Goal: Browse casually: Explore the website without a specific task or goal

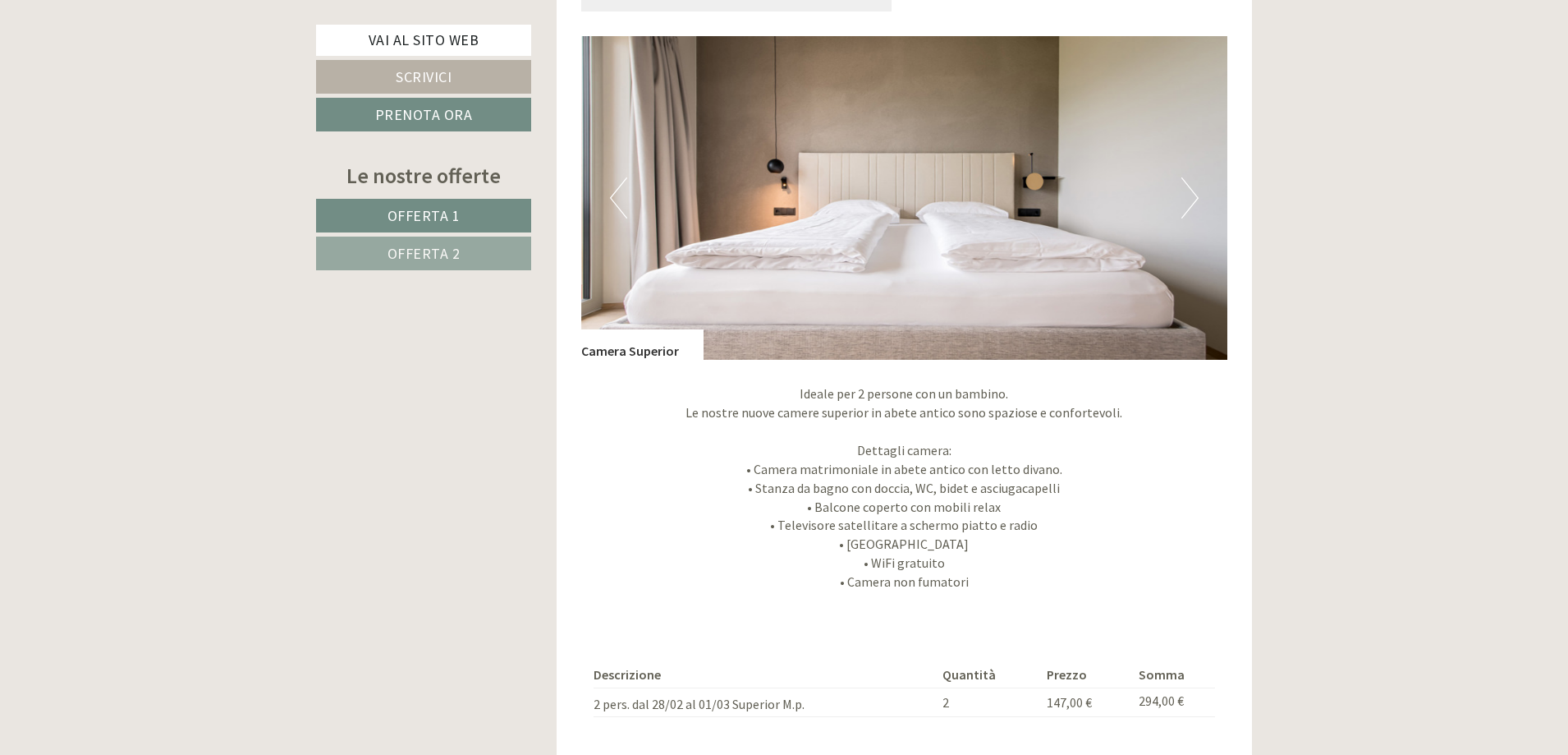
scroll to position [1313, 0]
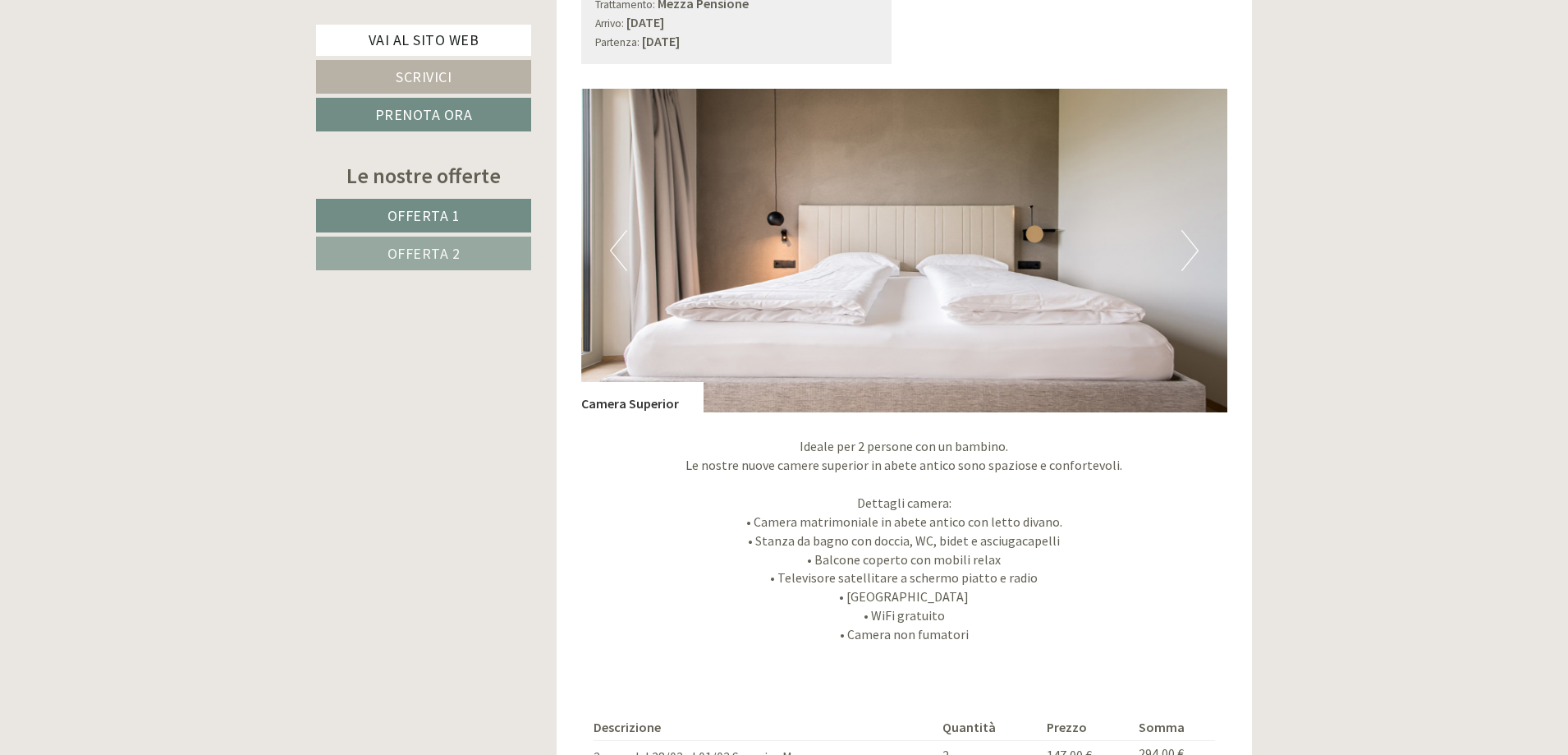
click at [1196, 242] on button "Next" at bounding box center [1190, 251] width 17 height 41
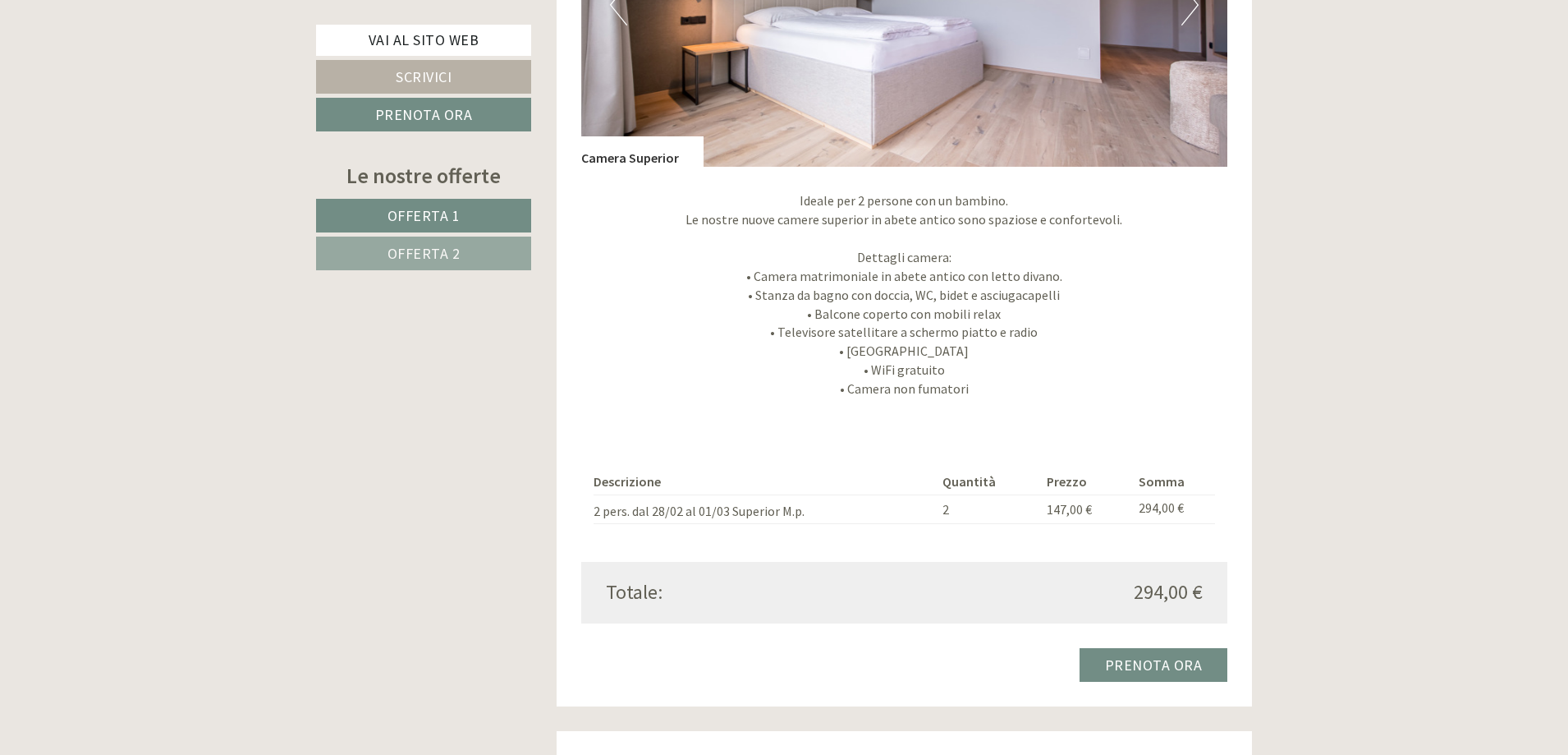
scroll to position [1560, 0]
click at [1197, 8] on div "Previous Next" at bounding box center [904, 3] width 647 height 323
click at [1192, 13] on button "Next" at bounding box center [1190, 4] width 17 height 41
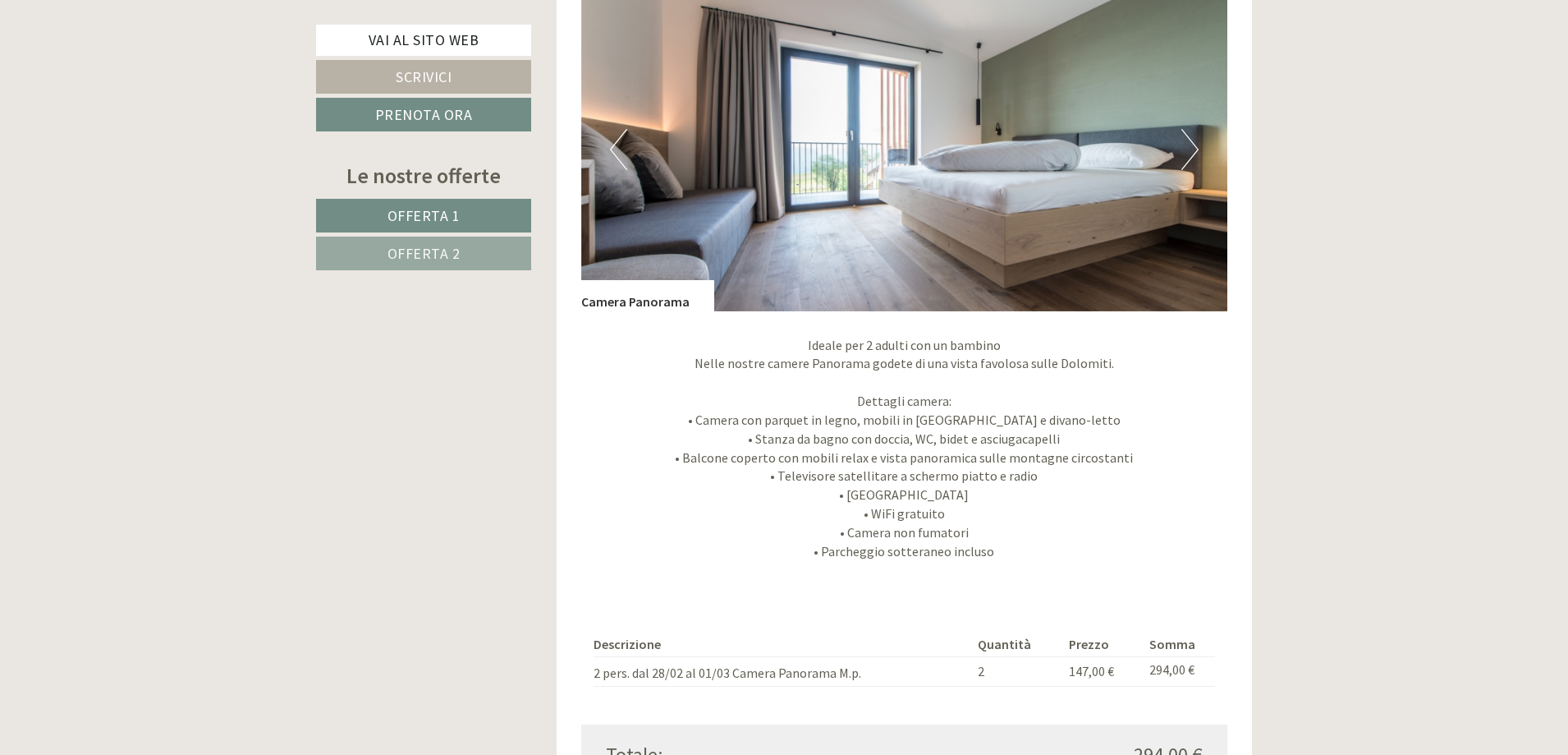
scroll to position [2628, 0]
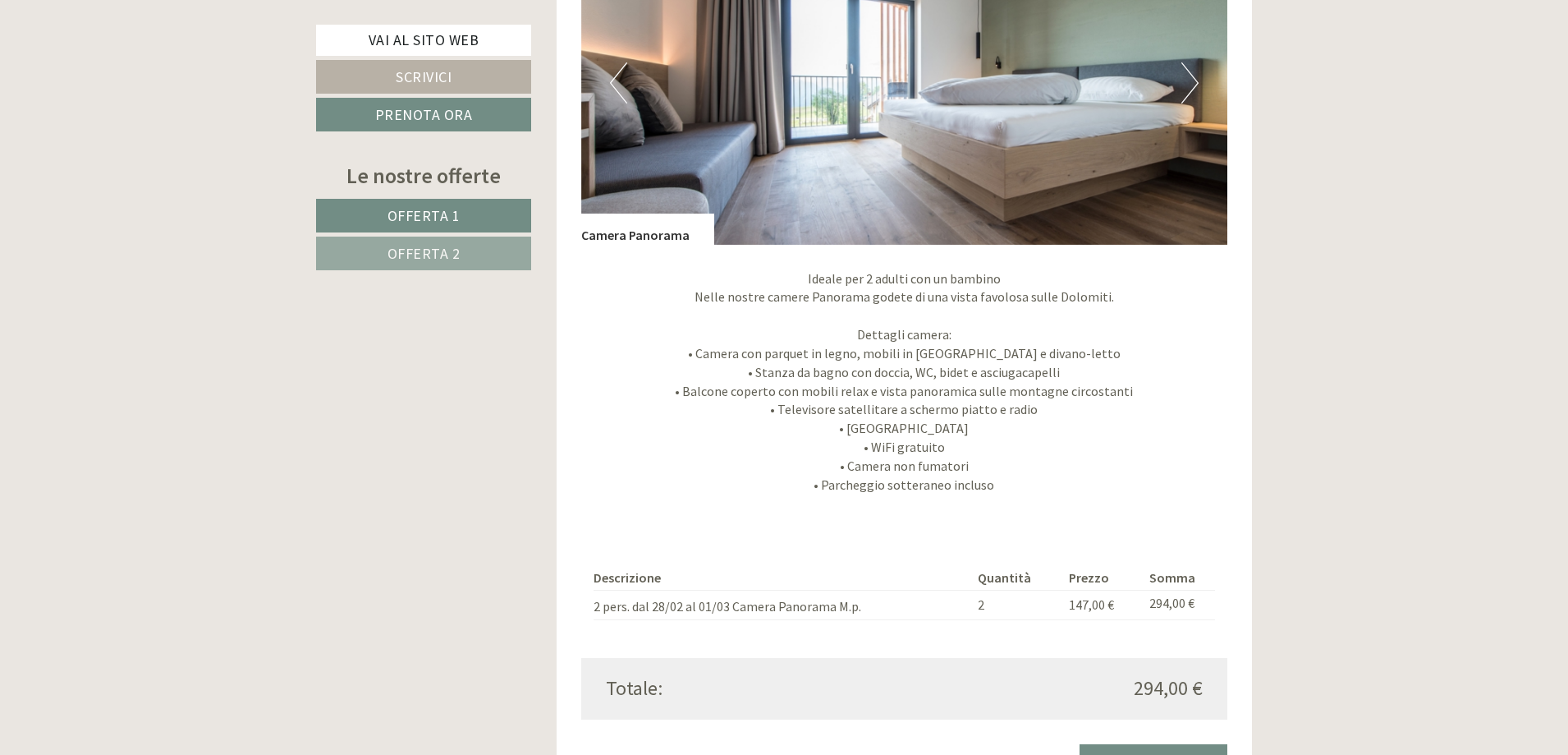
click at [1196, 86] on button "Next" at bounding box center [1190, 83] width 17 height 41
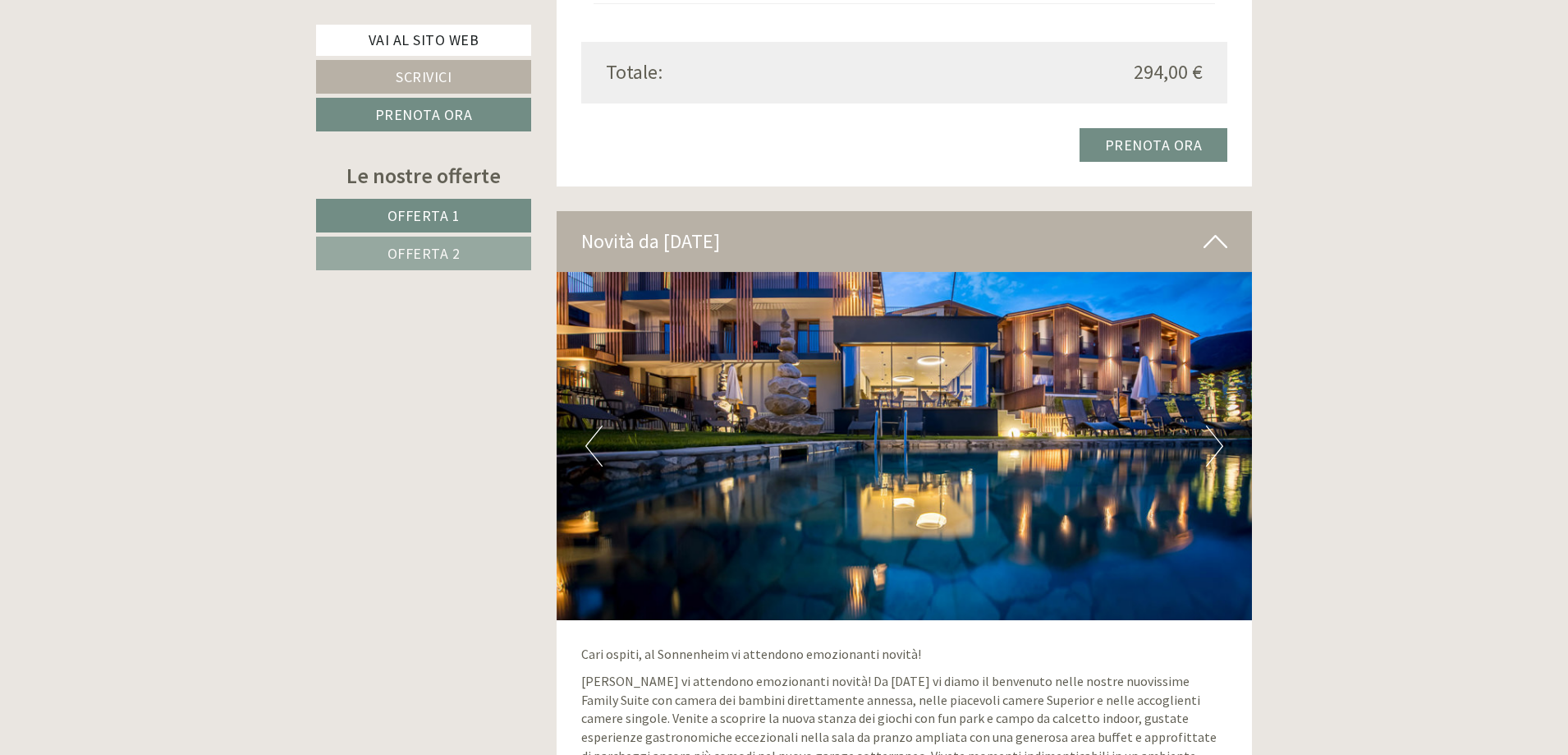
scroll to position [3366, 0]
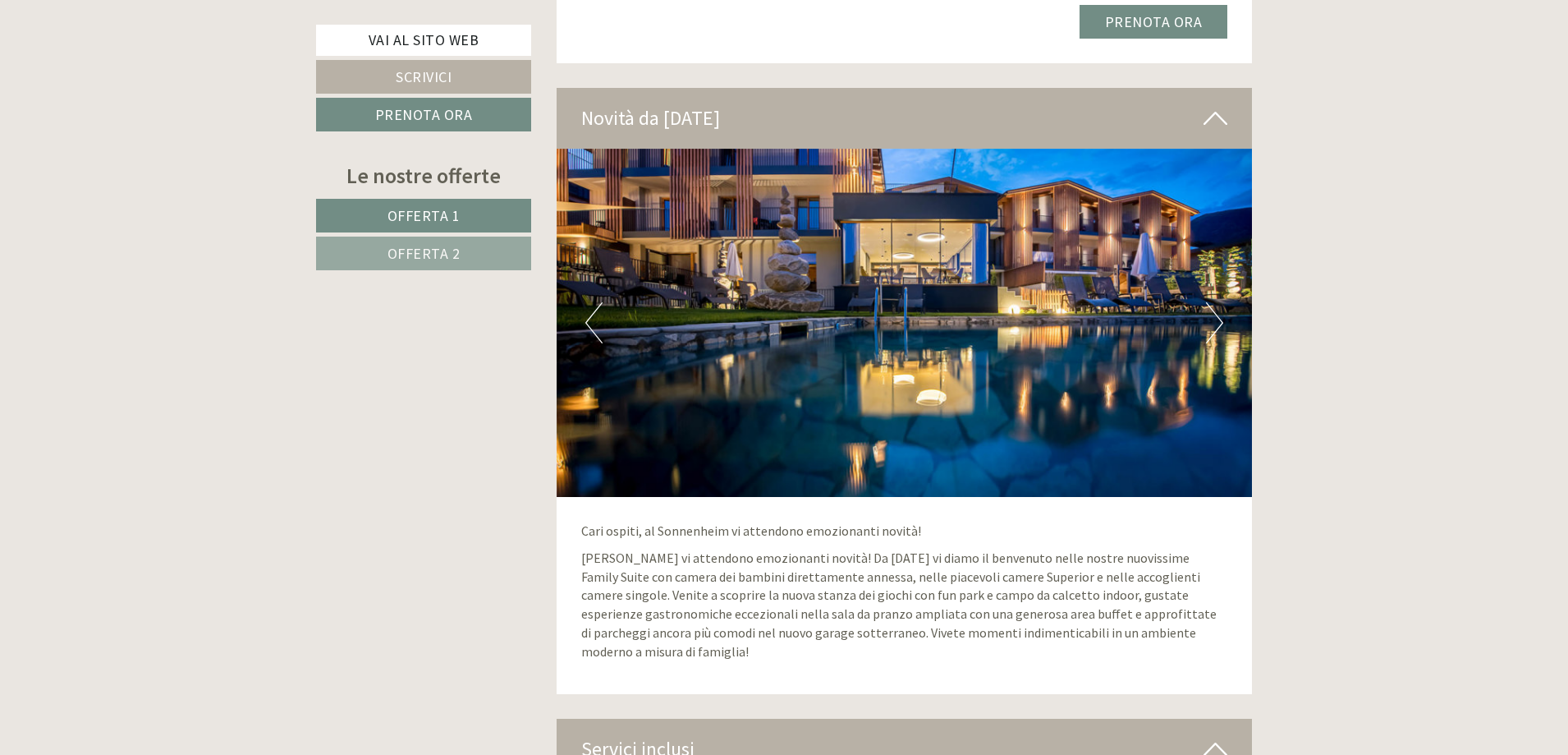
click at [1221, 312] on button "Next" at bounding box center [1214, 322] width 17 height 41
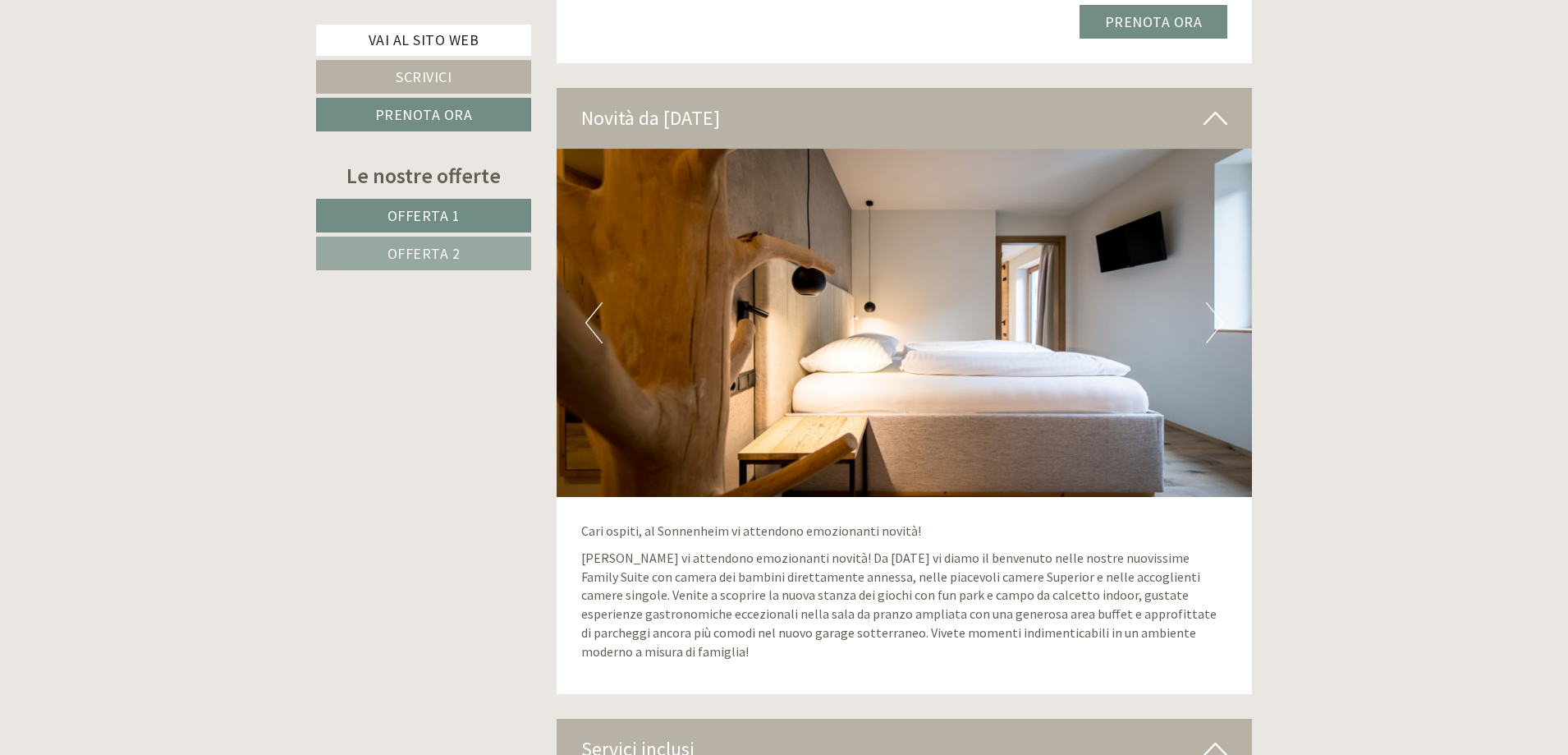
click at [1219, 311] on button "Next" at bounding box center [1214, 322] width 17 height 41
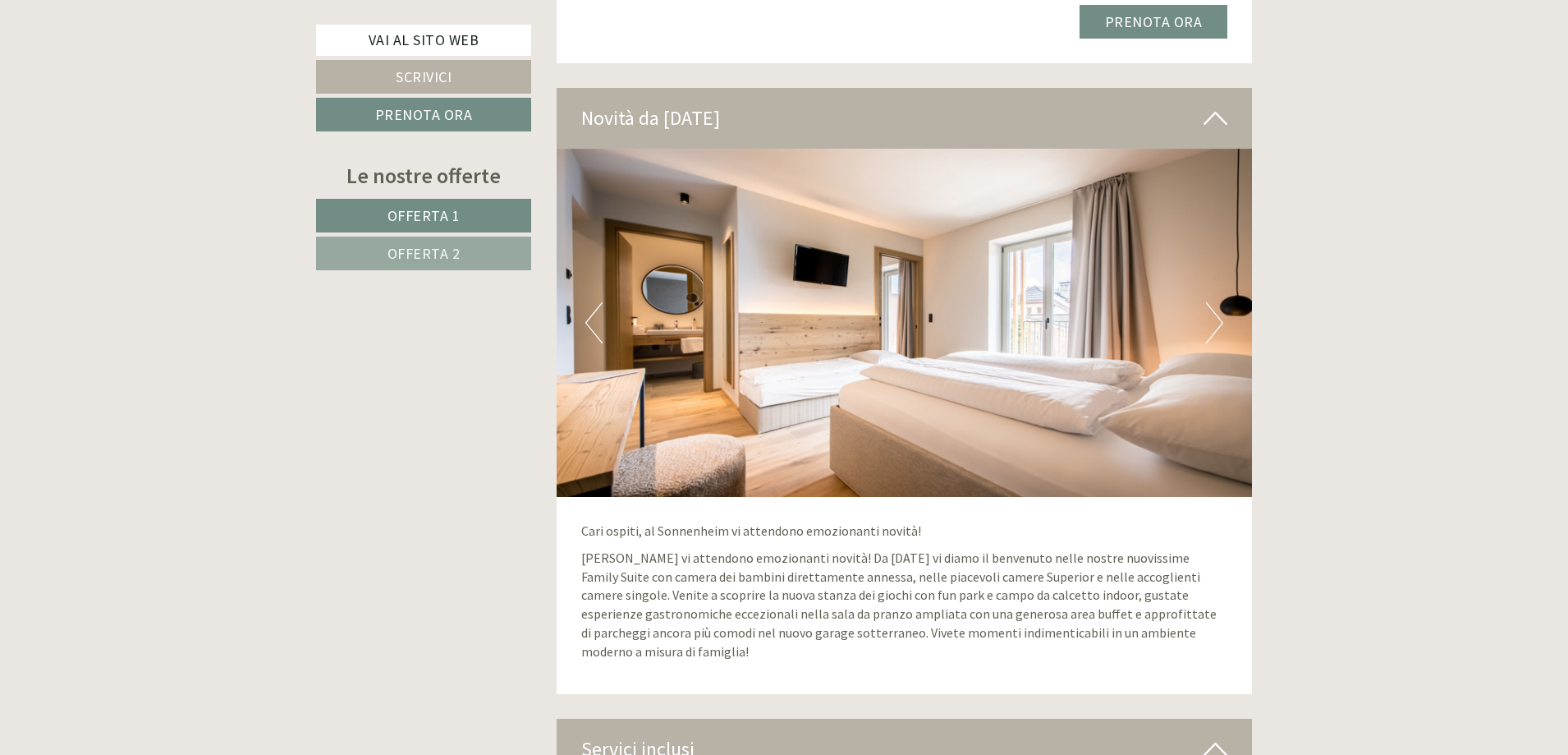
click at [1219, 310] on button "Next" at bounding box center [1214, 322] width 17 height 41
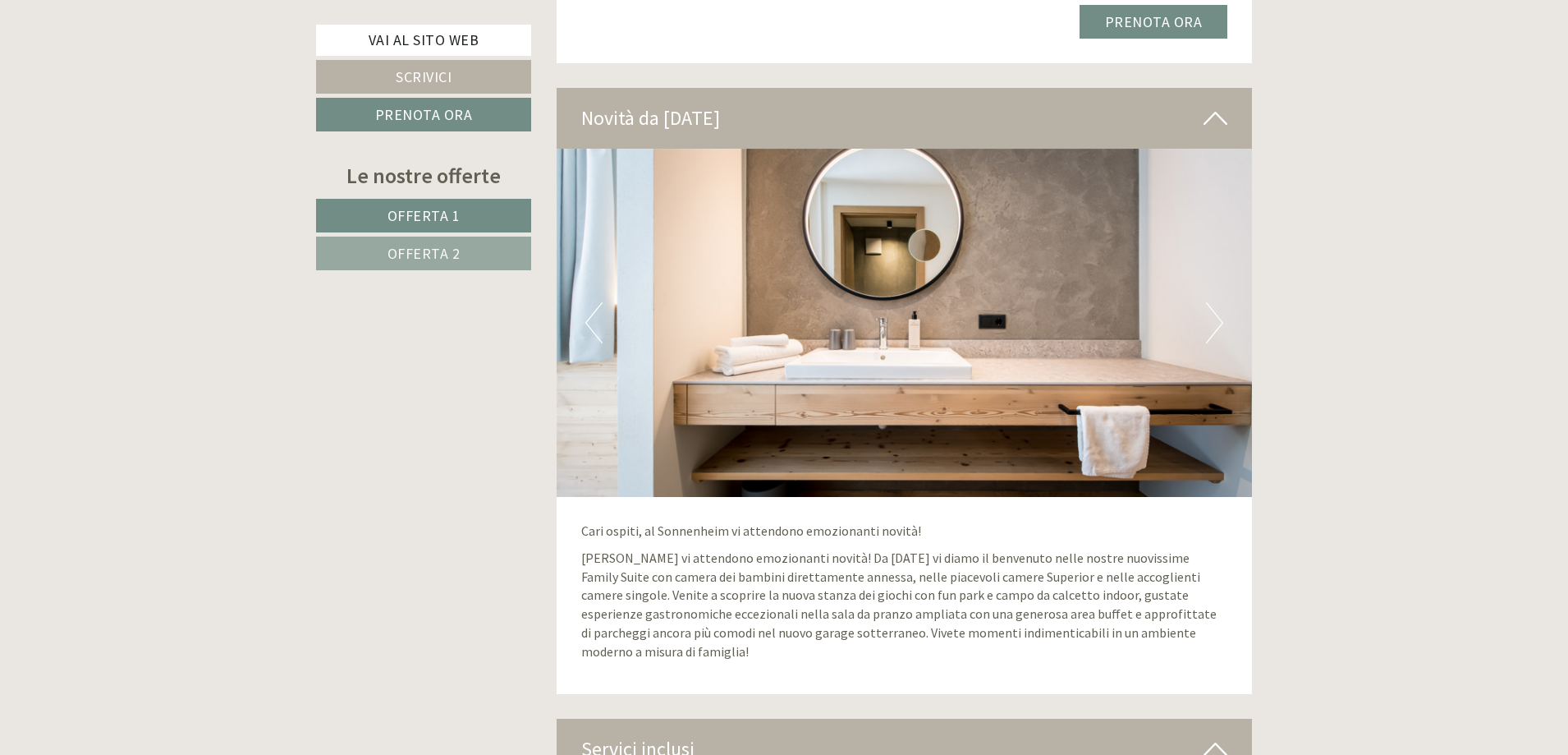
click at [1218, 309] on button "Next" at bounding box center [1214, 322] width 17 height 41
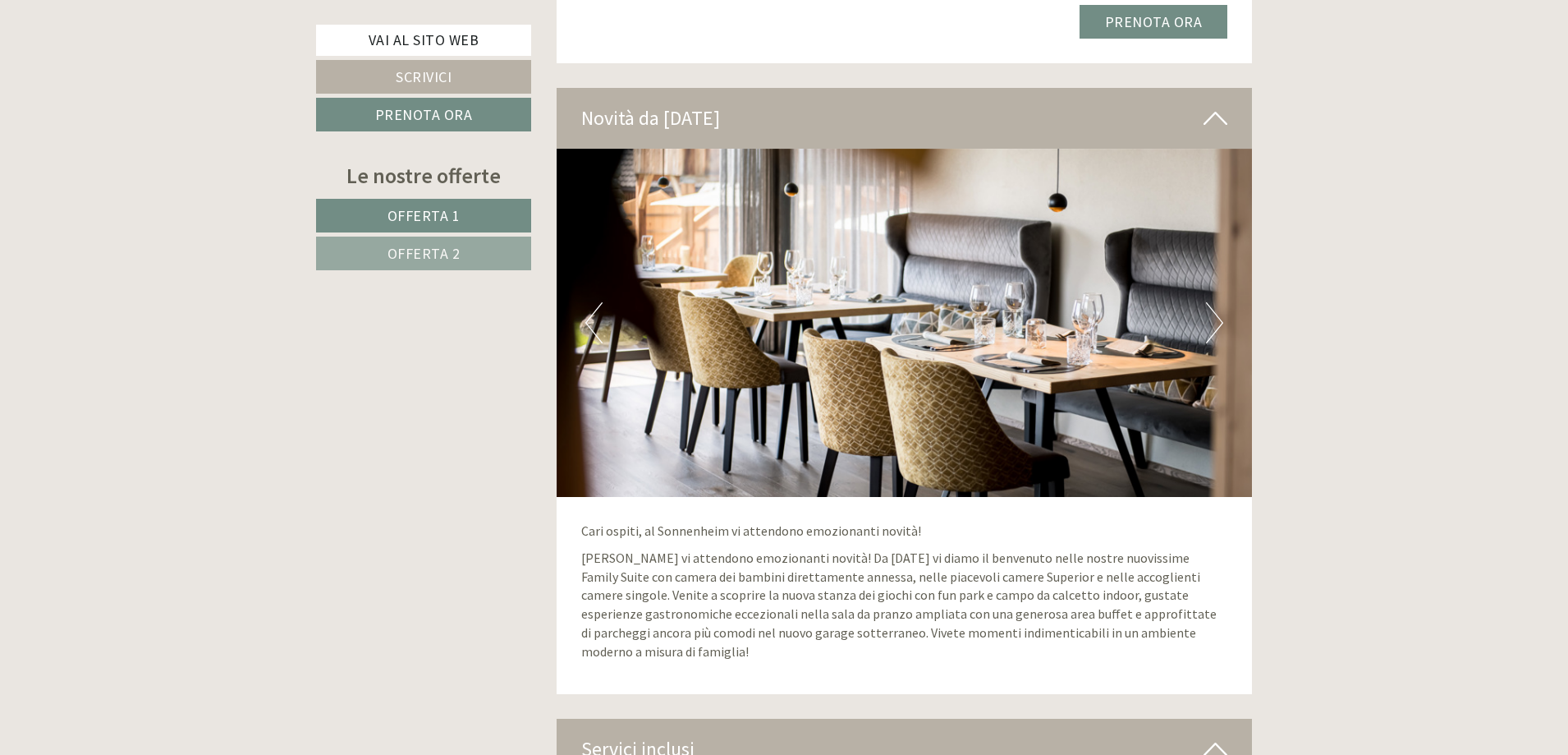
click at [1216, 308] on button "Next" at bounding box center [1214, 322] width 17 height 41
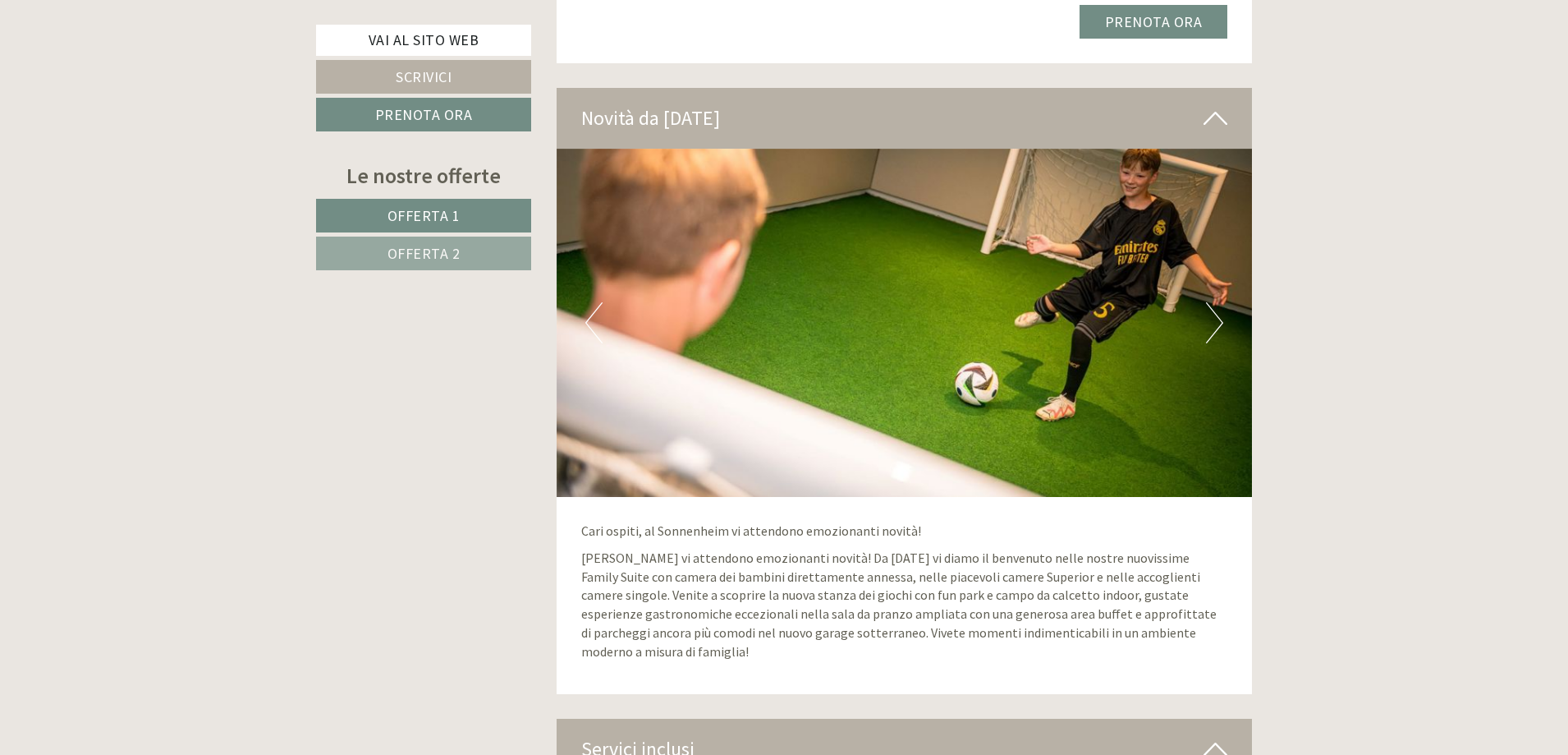
click at [1215, 307] on button "Next" at bounding box center [1214, 322] width 17 height 41
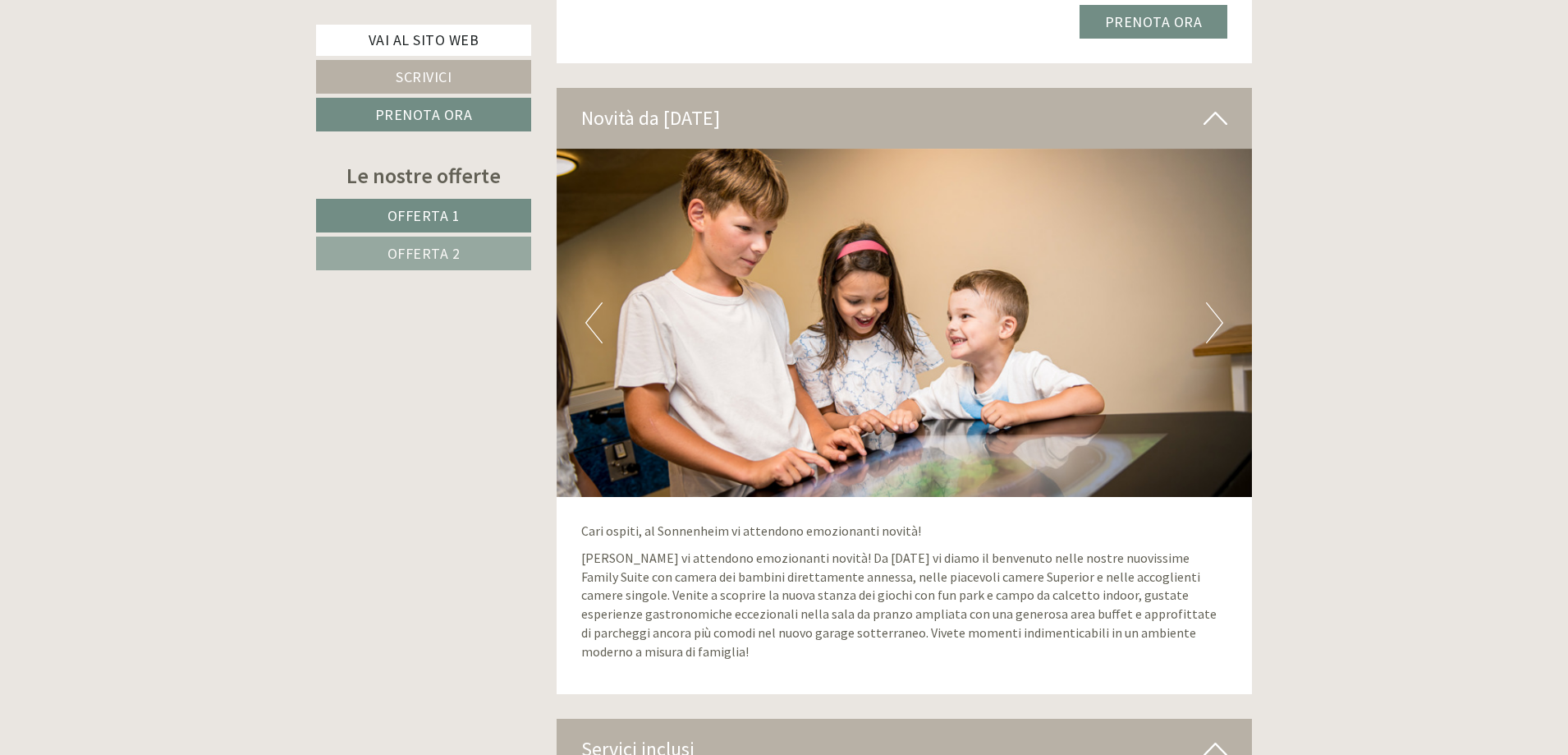
click at [1214, 304] on button "Next" at bounding box center [1214, 322] width 17 height 41
click at [1210, 303] on button "Next" at bounding box center [1214, 322] width 17 height 41
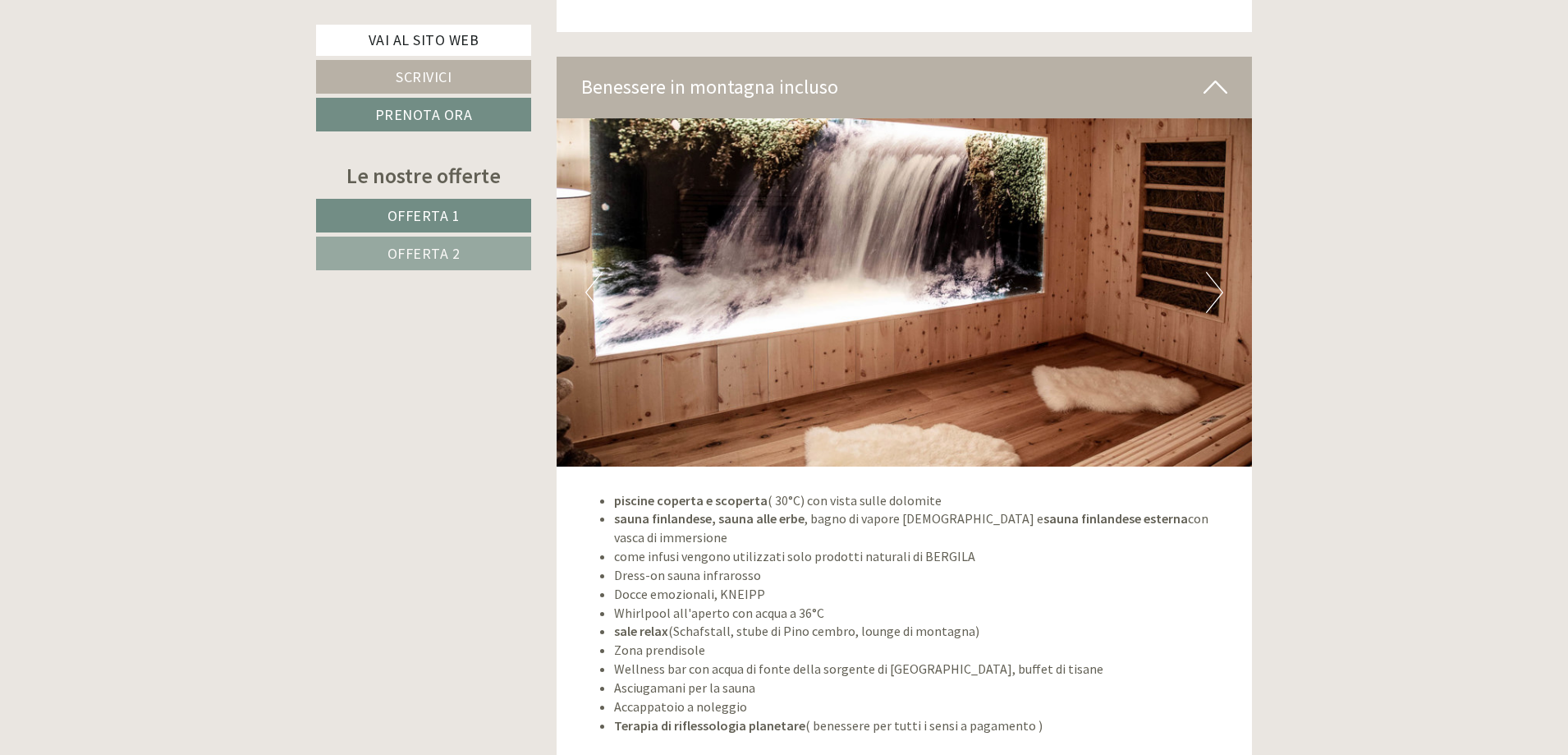
scroll to position [4926, 0]
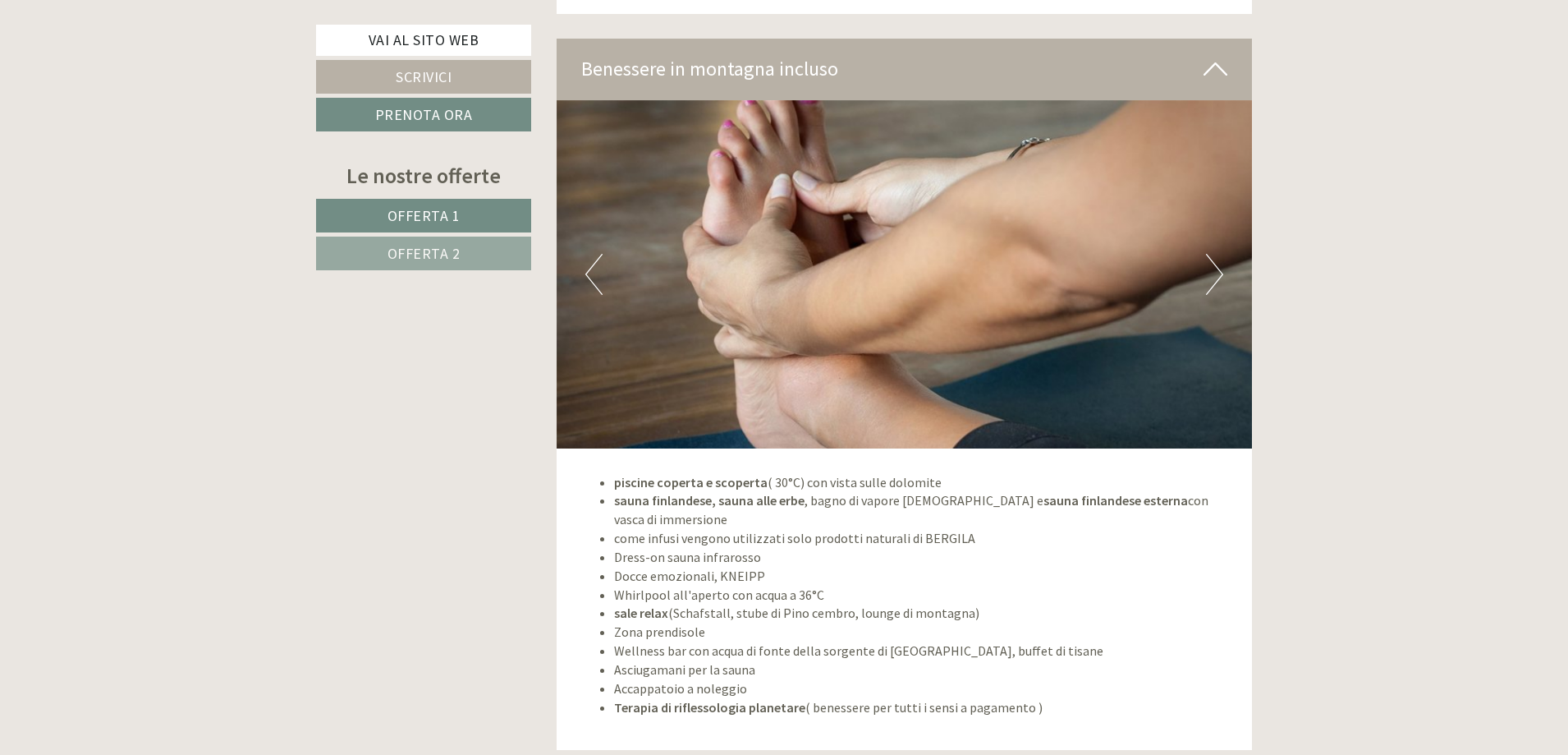
click at [1219, 268] on button "Next" at bounding box center [1214, 275] width 17 height 41
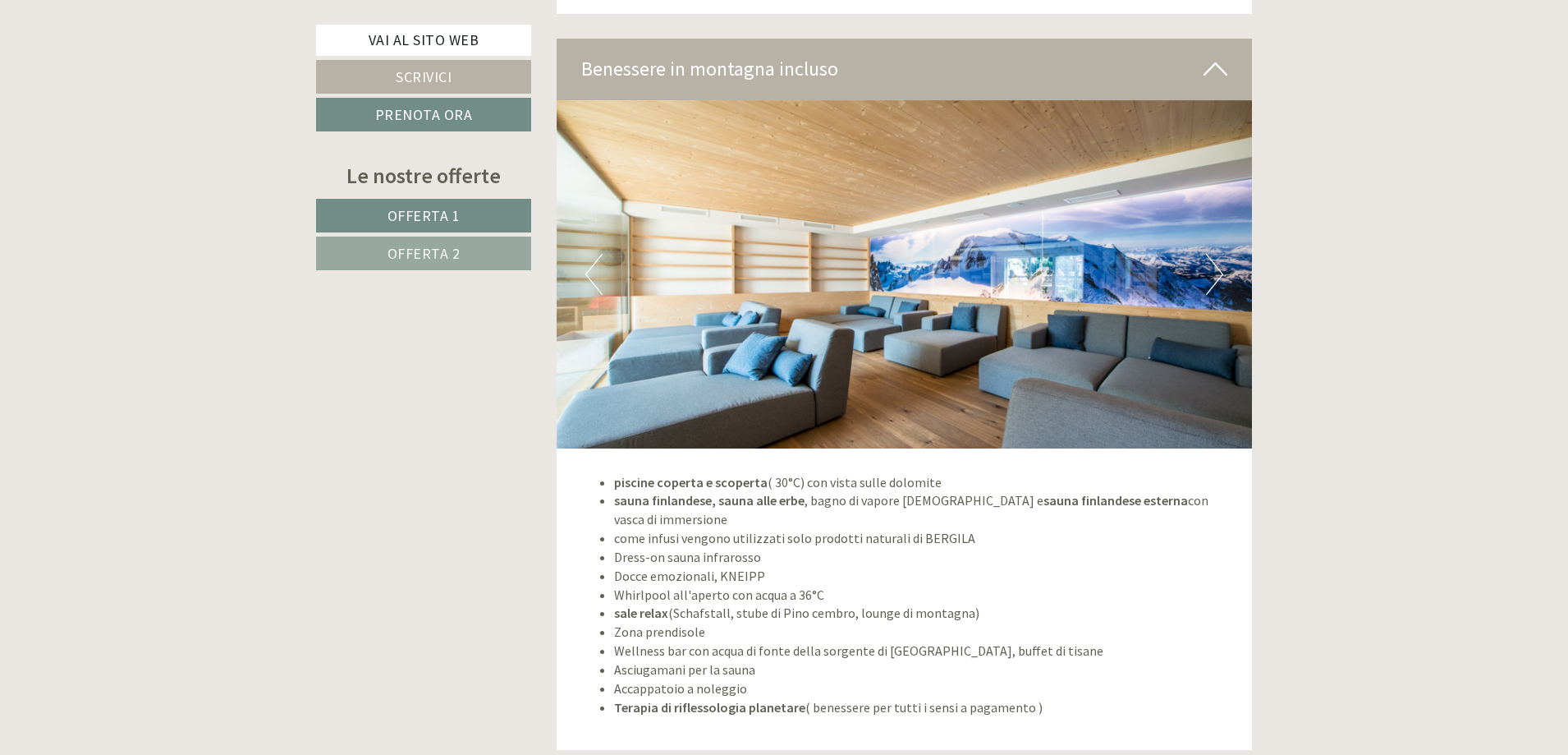
click at [1218, 268] on button "Next" at bounding box center [1214, 275] width 17 height 41
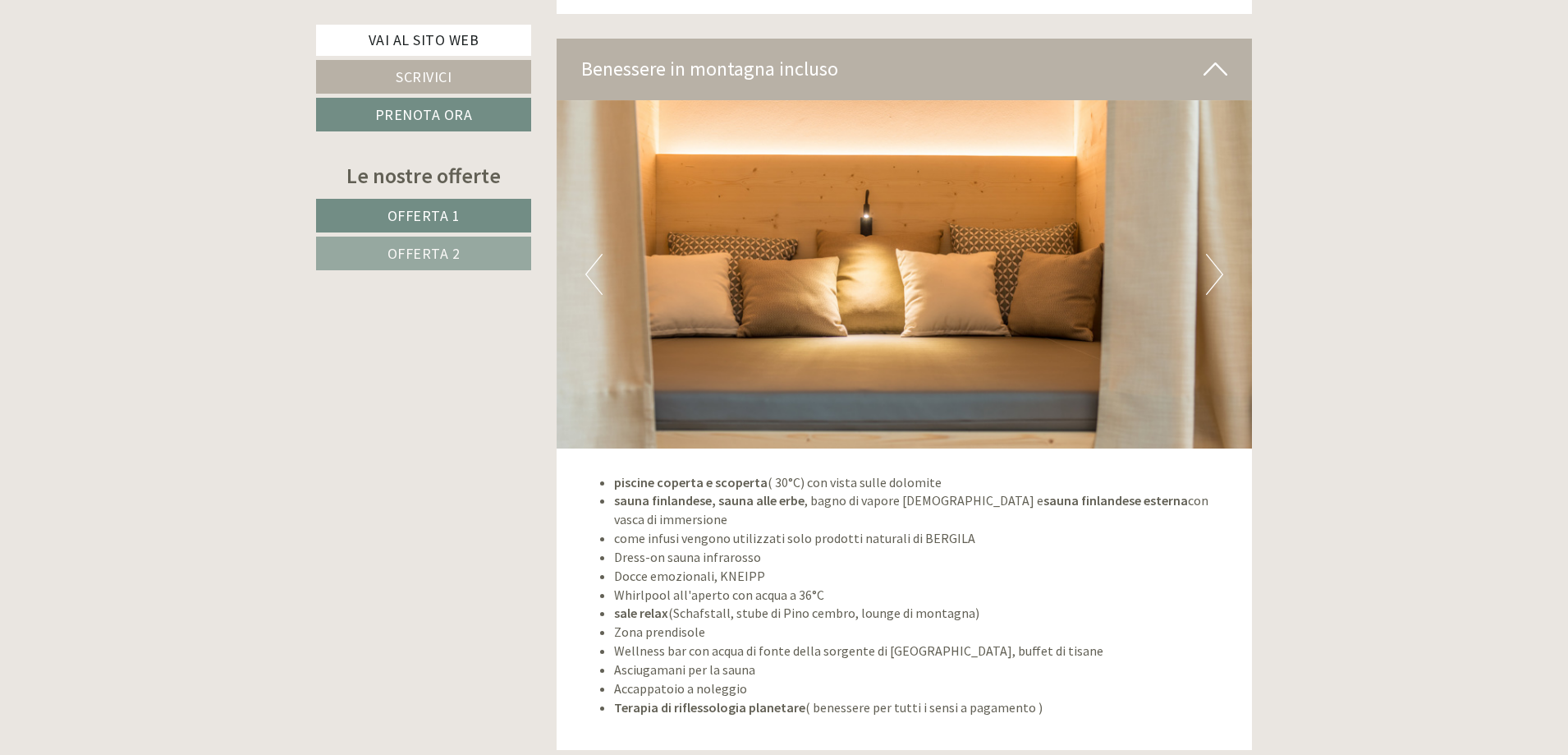
click at [1218, 268] on button "Next" at bounding box center [1214, 275] width 17 height 41
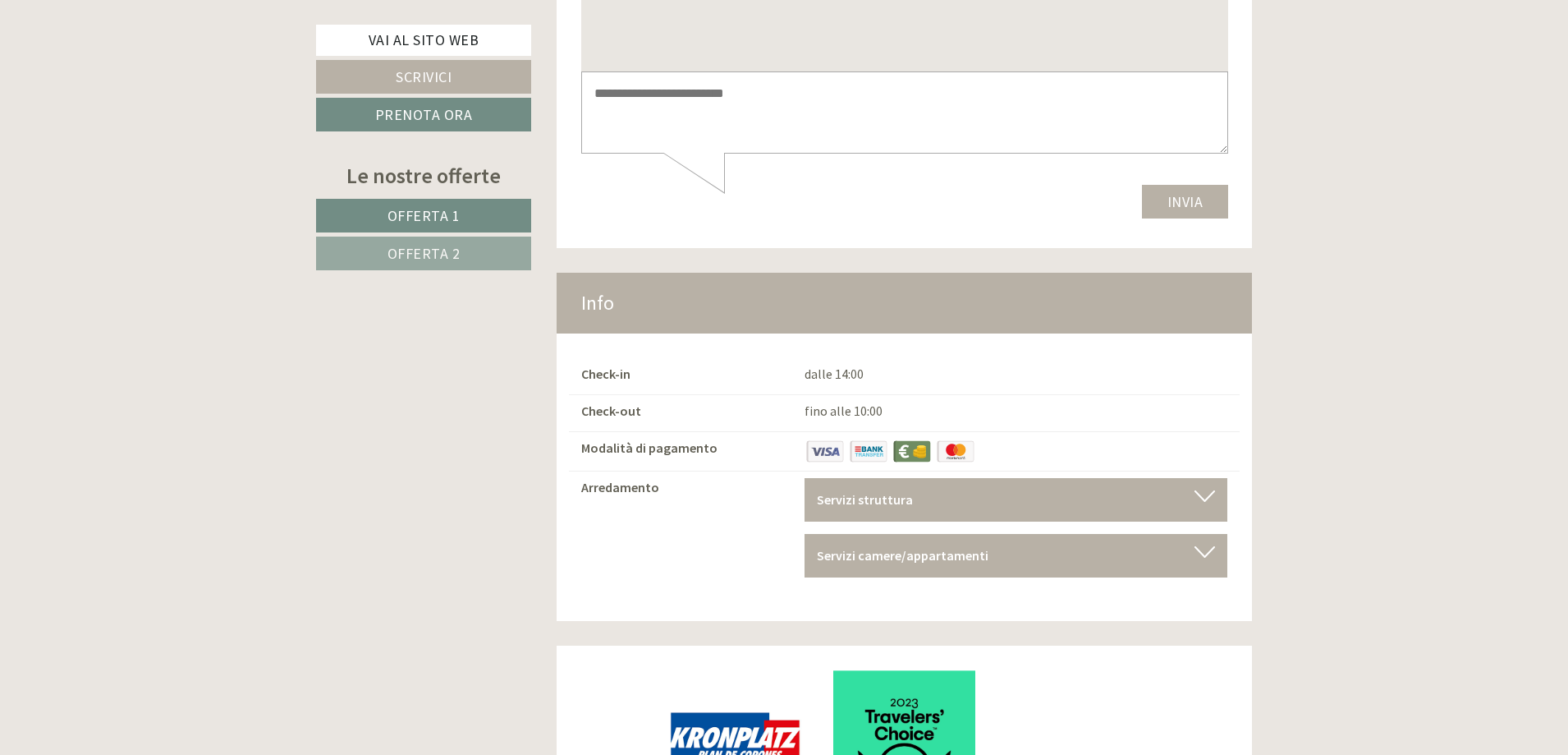
scroll to position [10625, 0]
